Goal: Information Seeking & Learning: Learn about a topic

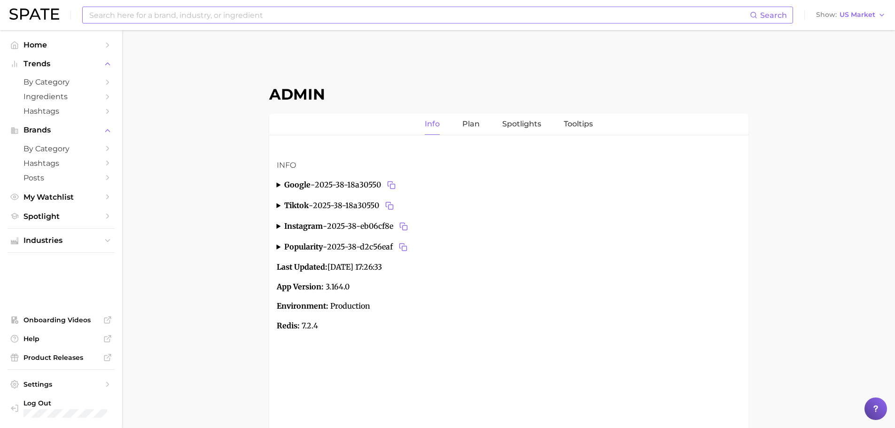
click at [341, 14] on input at bounding box center [419, 15] width 662 height 16
click at [214, 16] on input "serum phisio" at bounding box center [419, 15] width 662 height 16
paste input "érum physiologique"
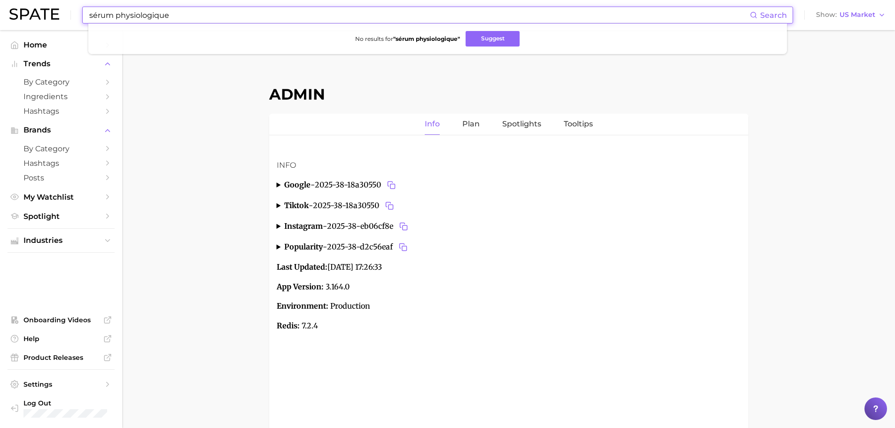
click at [456, 20] on input "sérum physiologique" at bounding box center [419, 15] width 662 height 16
paste input "genetic disorders"
type input "genetic disorders"
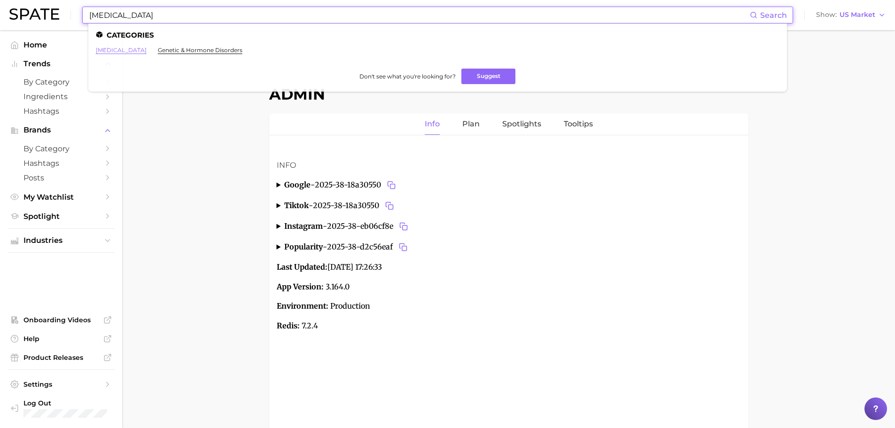
click at [127, 48] on link "genetic disorders" at bounding box center [121, 50] width 51 height 7
